Goal: Task Accomplishment & Management: Use online tool/utility

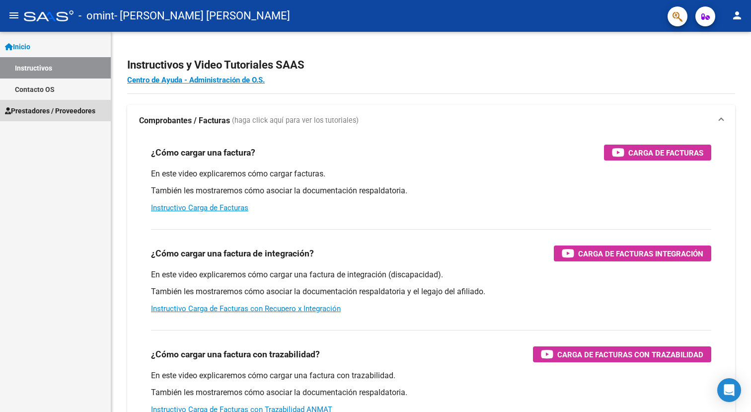
click at [47, 111] on span "Prestadores / Proveedores" at bounding box center [50, 110] width 90 height 11
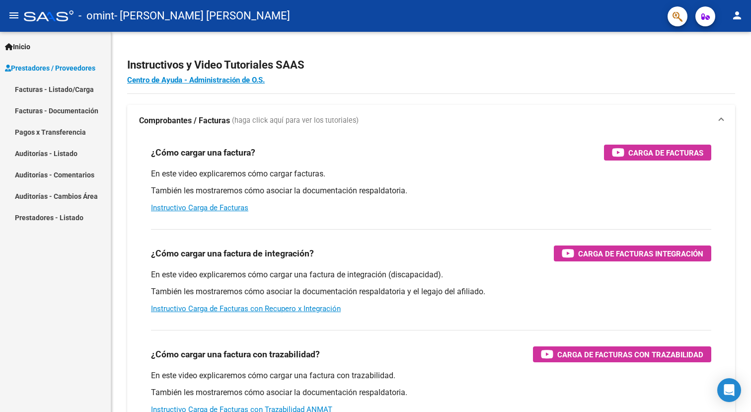
click at [54, 97] on link "Facturas - Listado/Carga" at bounding box center [55, 88] width 111 height 21
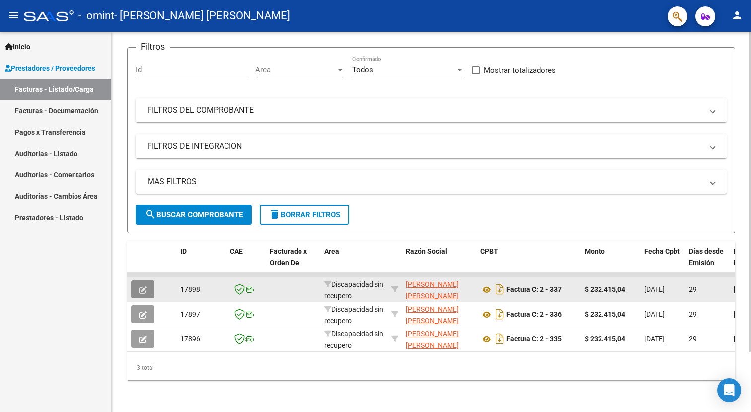
click at [143, 289] on icon "button" at bounding box center [142, 289] width 7 height 7
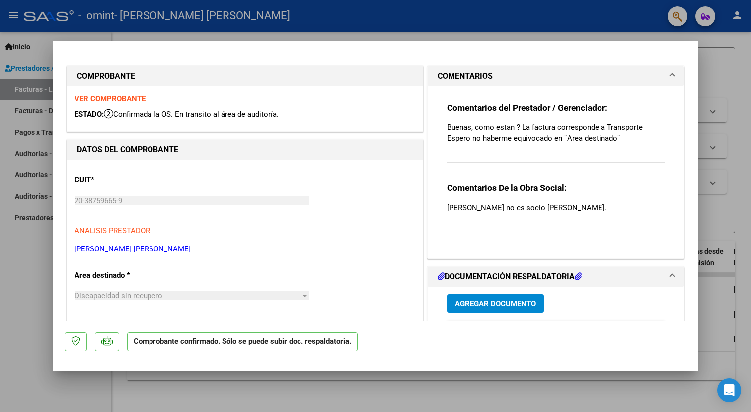
click at [489, 301] on span "Agregar Documento" at bounding box center [495, 303] width 81 height 9
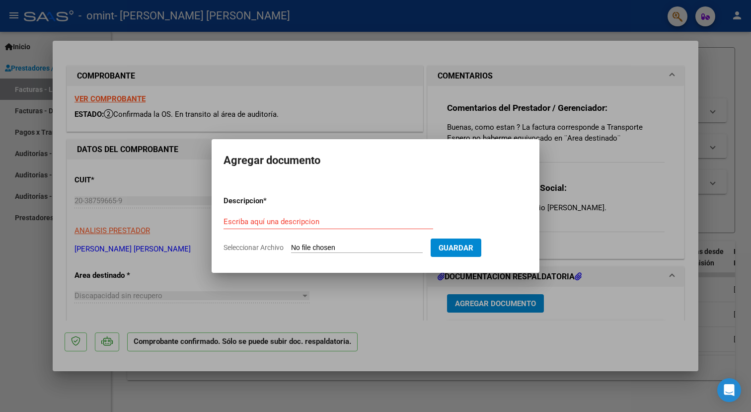
click at [286, 126] on div at bounding box center [375, 206] width 751 height 412
